Goal: Check status

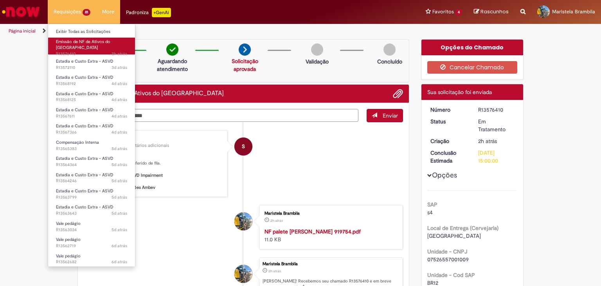
click at [83, 44] on link "Emissão de NF de Ativos do ASVD 2h atrás 2 horas atrás R13576410" at bounding box center [91, 46] width 87 height 17
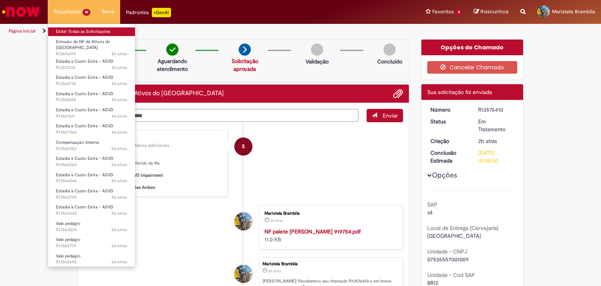
click at [97, 31] on link "Exibir Todas as Solicitações" at bounding box center [91, 31] width 87 height 9
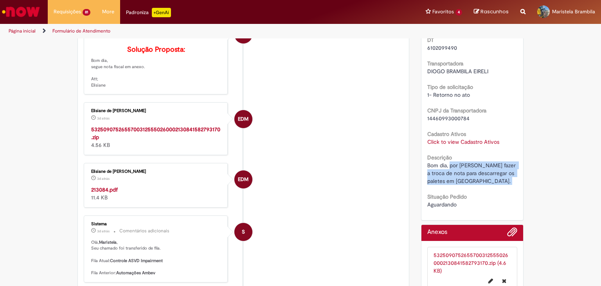
scroll to position [391, 0]
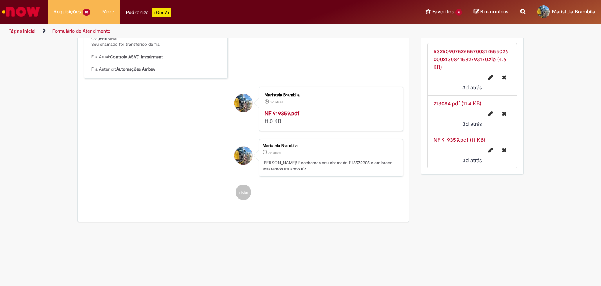
scroll to position [466, 0]
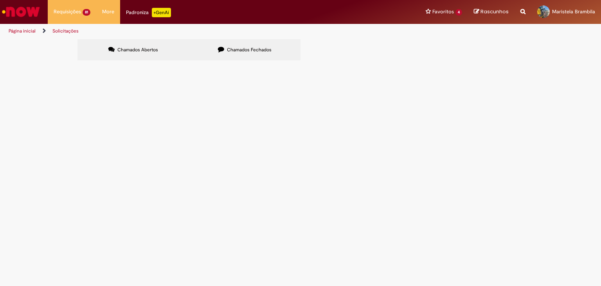
click at [0, 0] on span "Em Tratamento" at bounding box center [0, 0] width 0 height 0
click at [0, 0] on td "Emissão de NF de Ativos do [GEOGRAPHIC_DATA]" at bounding box center [0, 0] width 0 height 0
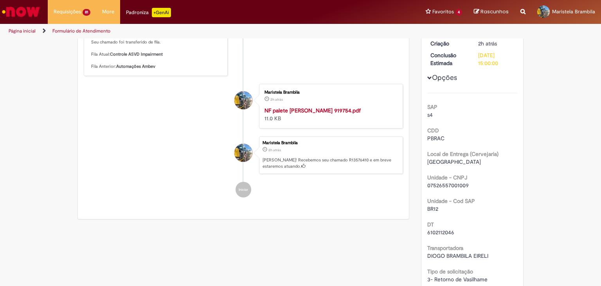
scroll to position [117, 0]
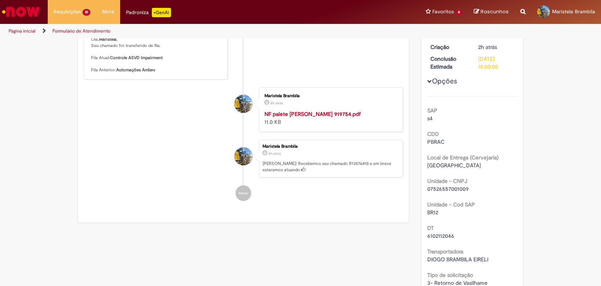
click at [243, 193] on div "Maristela Brambila" at bounding box center [244, 226] width 20 height 160
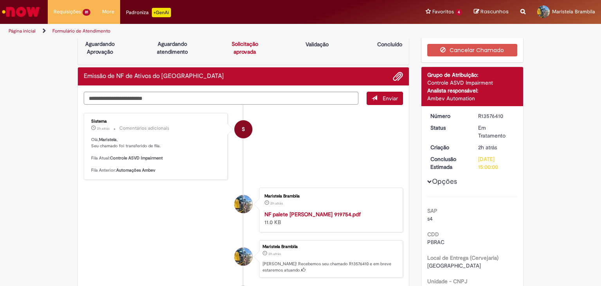
scroll to position [0, 0]
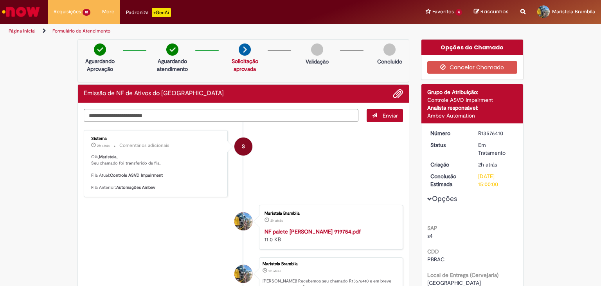
click at [241, 52] on img at bounding box center [245, 49] width 12 height 12
click at [188, 113] on textarea "Digite sua mensagem aqui..." at bounding box center [221, 115] width 275 height 13
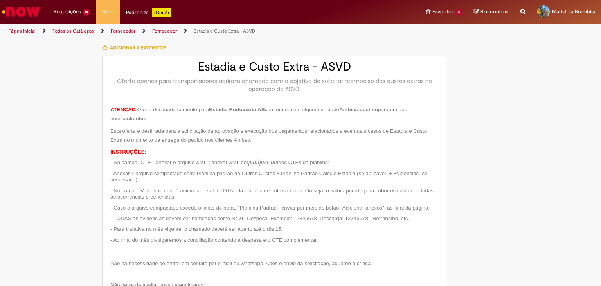
type input "**********"
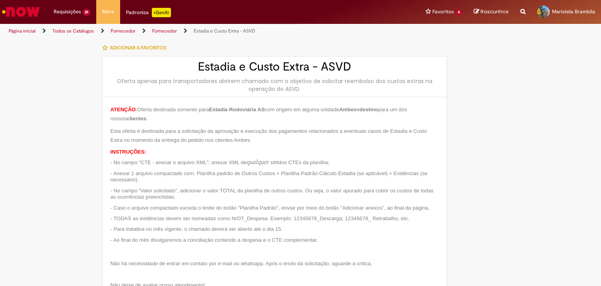
type input "**********"
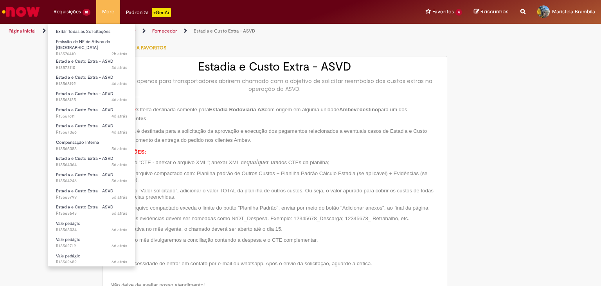
click at [77, 8] on li "Requisições 81 Exibir Todas as Solicitações Emissão de NF de Ativos do ASVD 2h …" at bounding box center [72, 11] width 49 height 23
click at [91, 51] on span "2h atrás 2 horas atrás R13576410" at bounding box center [91, 54] width 71 height 6
click at [110, 43] on span "Emissão de NF de Ativos do [GEOGRAPHIC_DATA]" at bounding box center [83, 45] width 54 height 12
click at [67, 42] on span "Emissão de NF de Ativos do [GEOGRAPHIC_DATA]" at bounding box center [83, 45] width 54 height 12
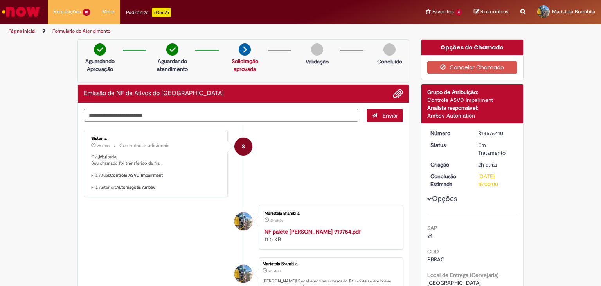
click at [173, 110] on textarea "Digite sua mensagem aqui..." at bounding box center [221, 115] width 275 height 13
type textarea "*"
type textarea "**********"
click at [397, 116] on button "Enviar" at bounding box center [385, 115] width 36 height 13
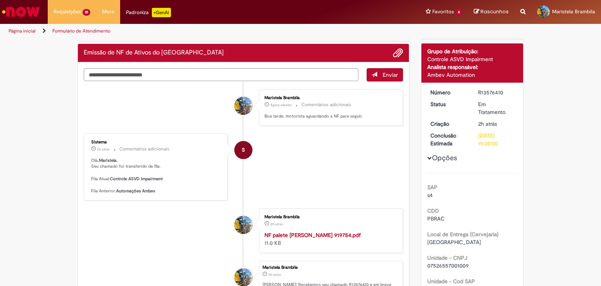
scroll to position [39, 0]
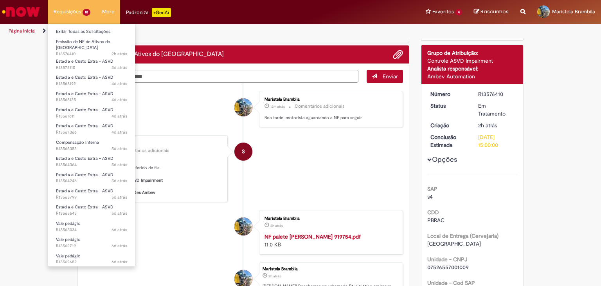
click at [70, 11] on li "Requisições 81 Exibir Todas as Solicitações Emissão de NF de Ativos do ASVD 2h …" at bounding box center [72, 11] width 49 height 23
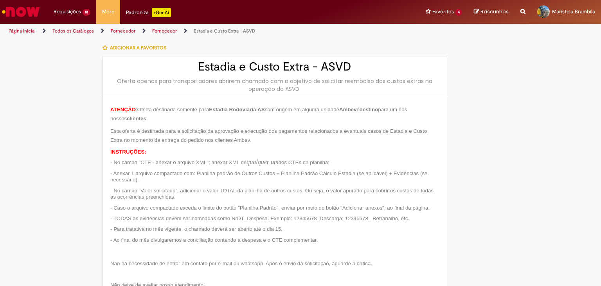
type input "**********"
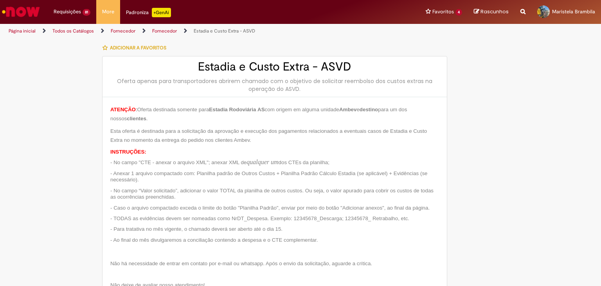
type input "**********"
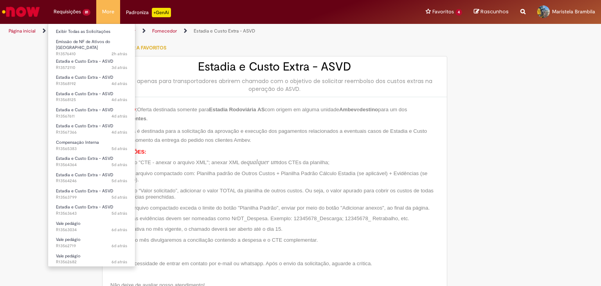
click at [80, 7] on li "Requisições 81 Exibir Todas as Solicitações Emissão de NF de Ativos do ASVD 2h …" at bounding box center [72, 11] width 49 height 23
click at [80, 39] on span "Emissão de NF de Ativos do [GEOGRAPHIC_DATA]" at bounding box center [83, 45] width 54 height 12
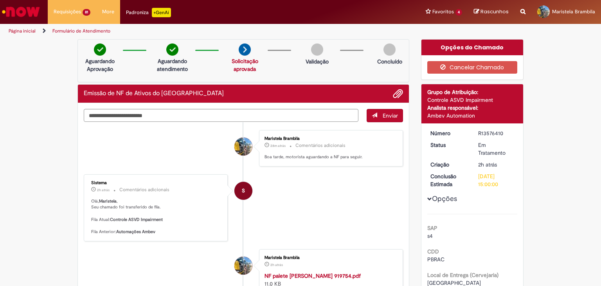
click at [320, 195] on li "S Sistema 2h atrás 2 horas atrás Comentários adicionais Olá, Maristela , Seu ch…" at bounding box center [243, 207] width 319 height 67
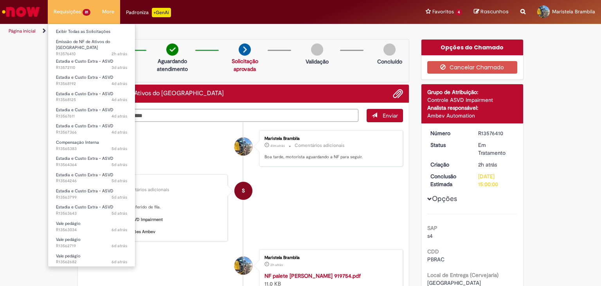
click at [73, 12] on li "Requisições 81 Exibir Todas as Solicitações Emissão de NF de Ativos do ASVD 2h …" at bounding box center [72, 11] width 49 height 23
click at [78, 44] on link "Emissão de NF de Ativos do ASVD 2h atrás 2 horas atrás R13576410" at bounding box center [91, 46] width 87 height 17
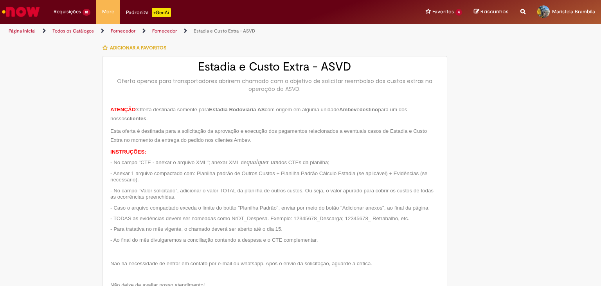
type input "**********"
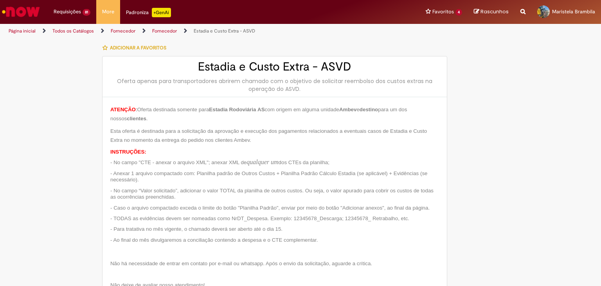
type input "**********"
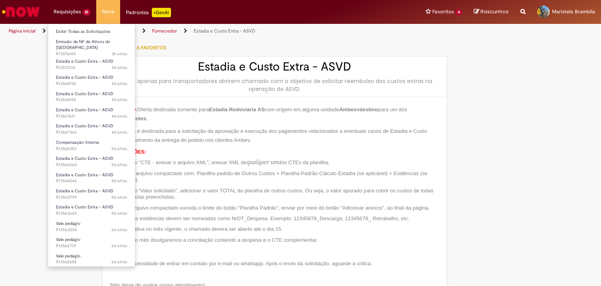
click at [74, 2] on li "Requisições 81 Exibir Todas as Solicitações Emissão de NF de Ativos do ASVD 3h …" at bounding box center [72, 11] width 49 height 23
click at [81, 51] on span "3h atrás 3 horas atrás R13576410" at bounding box center [91, 54] width 71 height 6
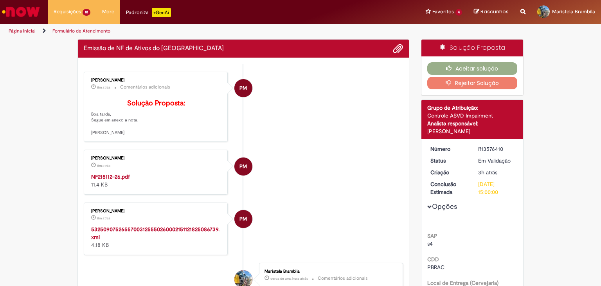
click at [277, 168] on li "PM [PERSON_NAME] 8m atrás 8 minutos atrás NF215112-26.pdf 11.4 KB" at bounding box center [243, 171] width 319 height 45
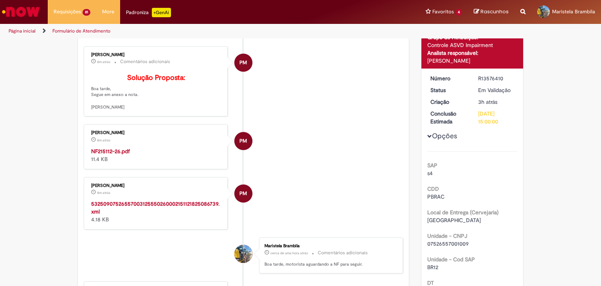
scroll to position [117, 0]
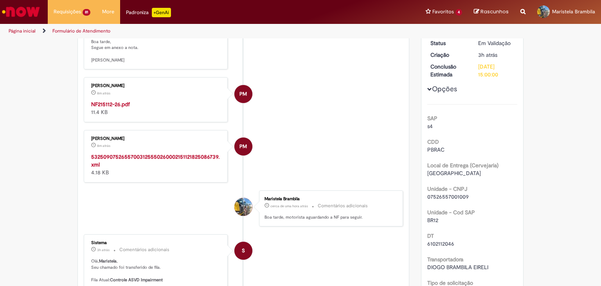
click at [118, 108] on strong "NF215112-26.pdf" at bounding box center [110, 104] width 39 height 7
